Goal: Task Accomplishment & Management: Manage account settings

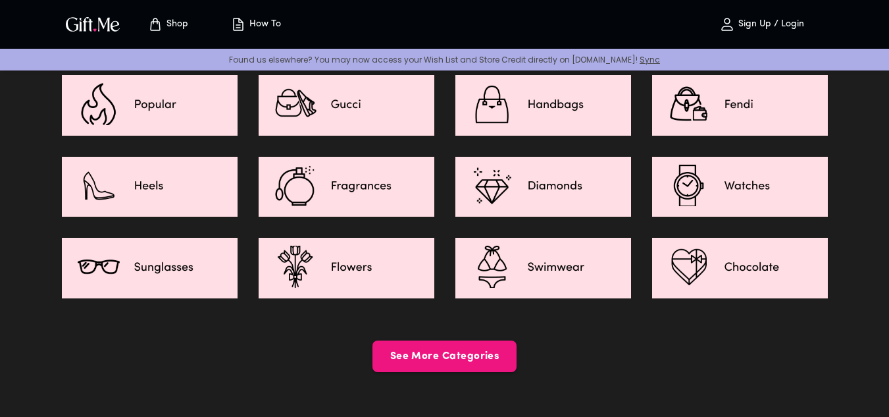
scroll to position [1975, 0]
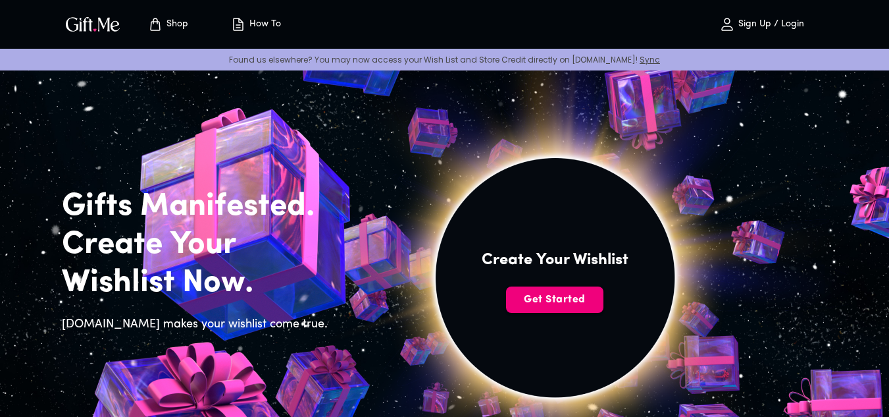
click at [563, 298] on span "Get Started" at bounding box center [554, 299] width 97 height 14
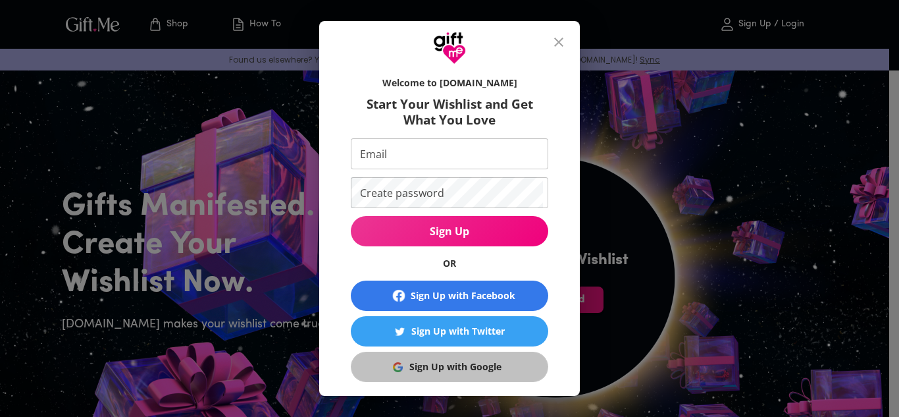
click at [423, 366] on div "Sign Up with Google" at bounding box center [455, 366] width 92 height 14
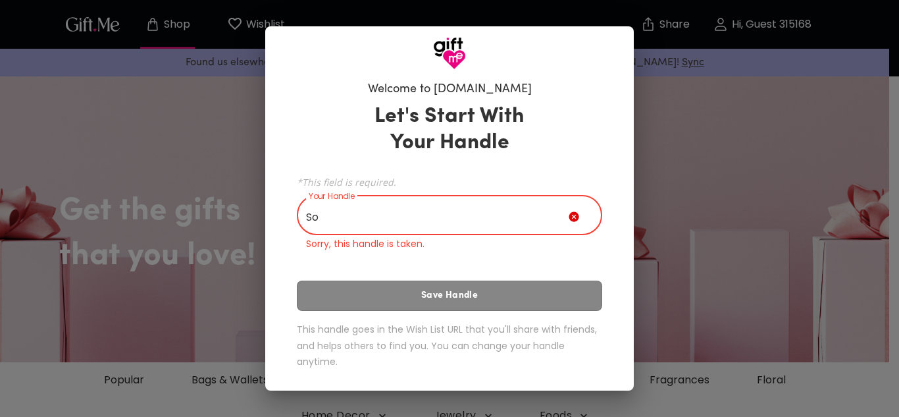
type input "S"
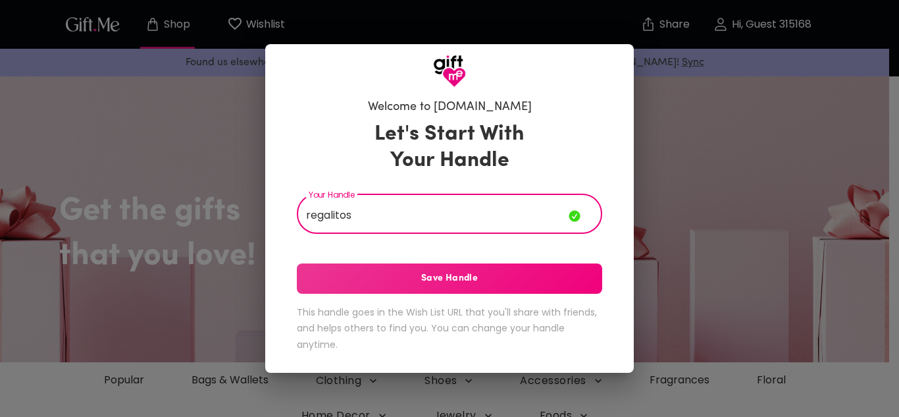
type input "regalitos"
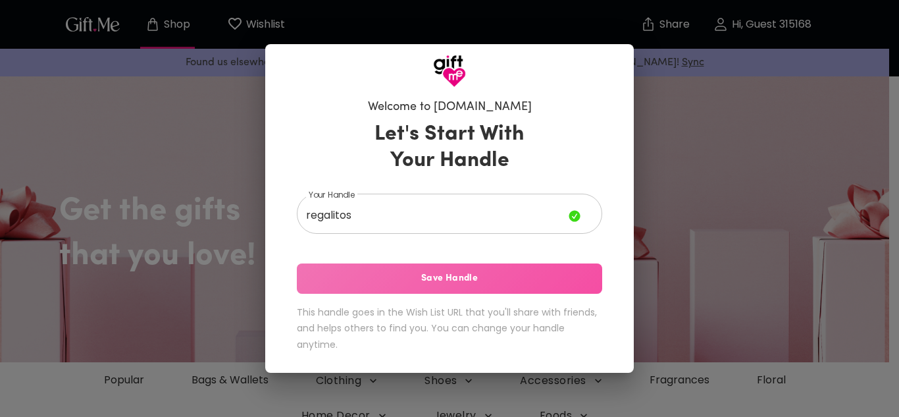
click at [508, 282] on span "Save Handle" at bounding box center [449, 278] width 305 height 14
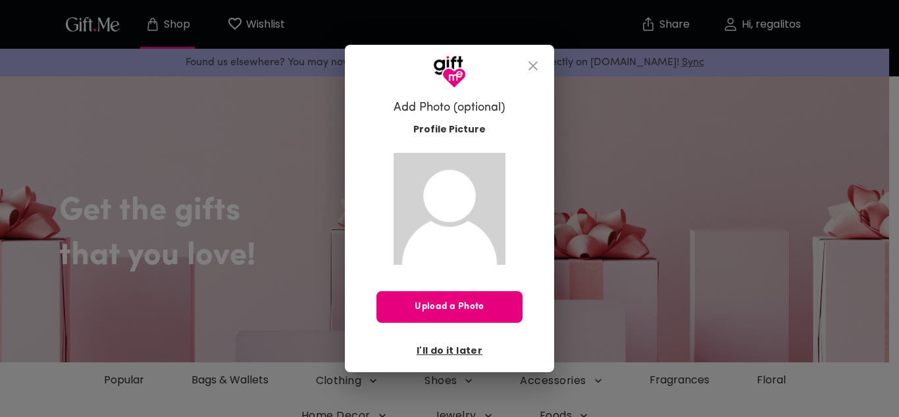
click at [461, 354] on span "I'll do it later" at bounding box center [450, 350] width 66 height 14
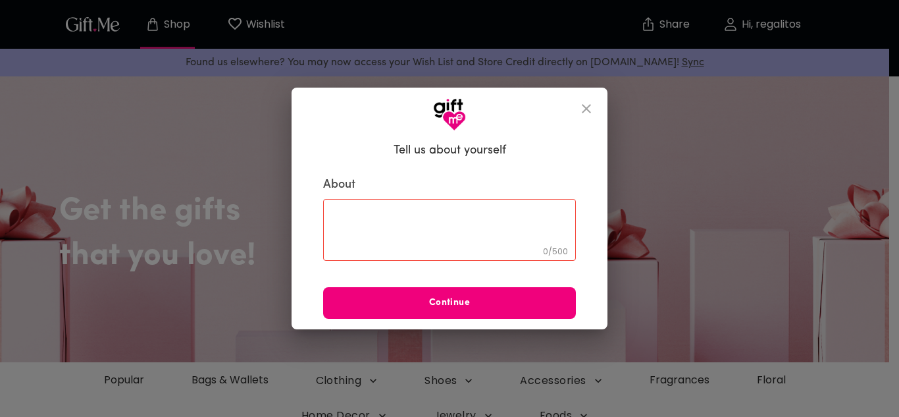
click at [481, 302] on span "Continue" at bounding box center [449, 303] width 253 height 14
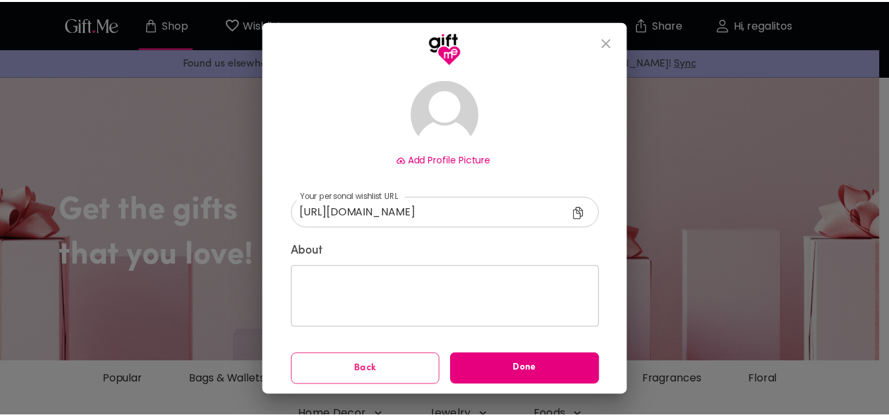
scroll to position [83, 0]
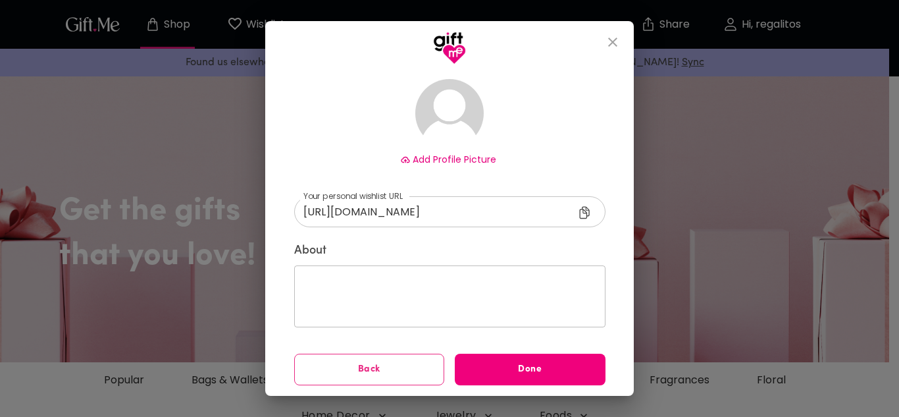
click at [501, 379] on button "Done" at bounding box center [530, 370] width 151 height 32
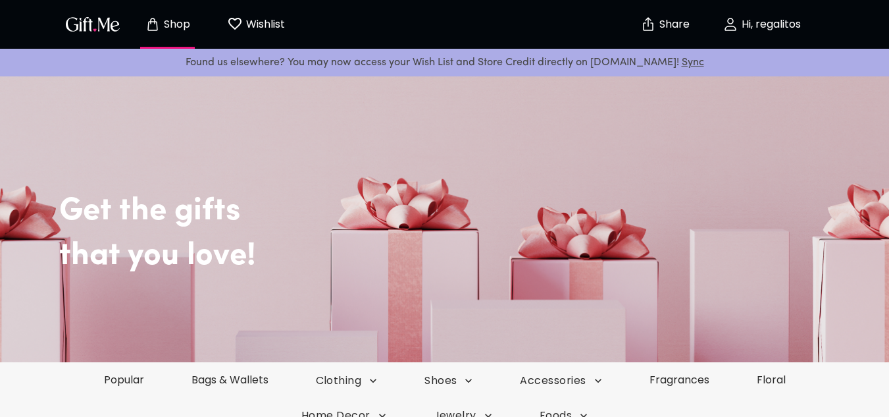
click at [247, 20] on p "Wishlist" at bounding box center [264, 24] width 42 height 17
